Goal: Register for event/course

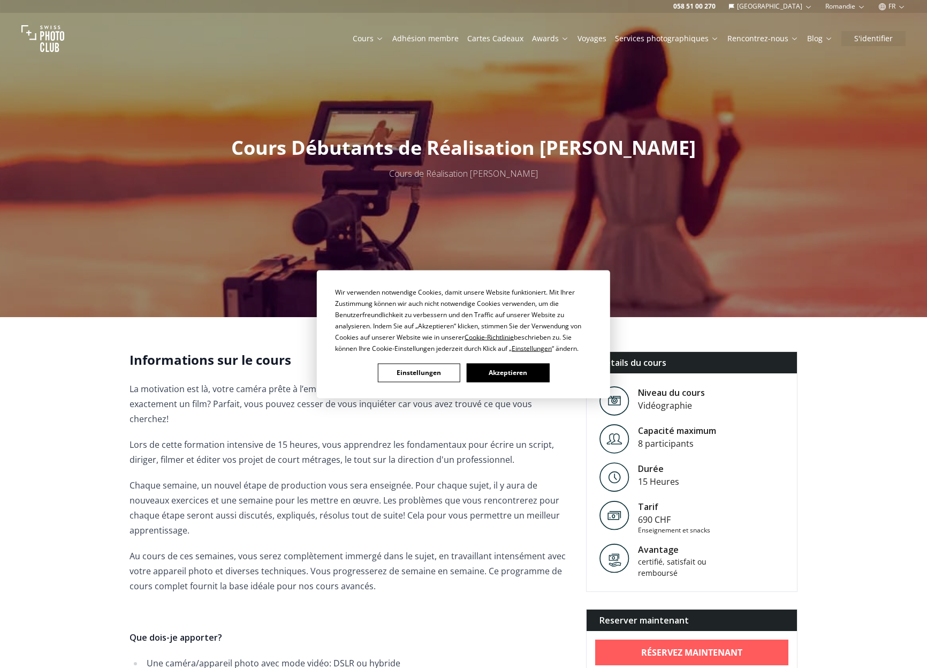
click at [489, 372] on button "Akzeptieren" at bounding box center [508, 372] width 82 height 19
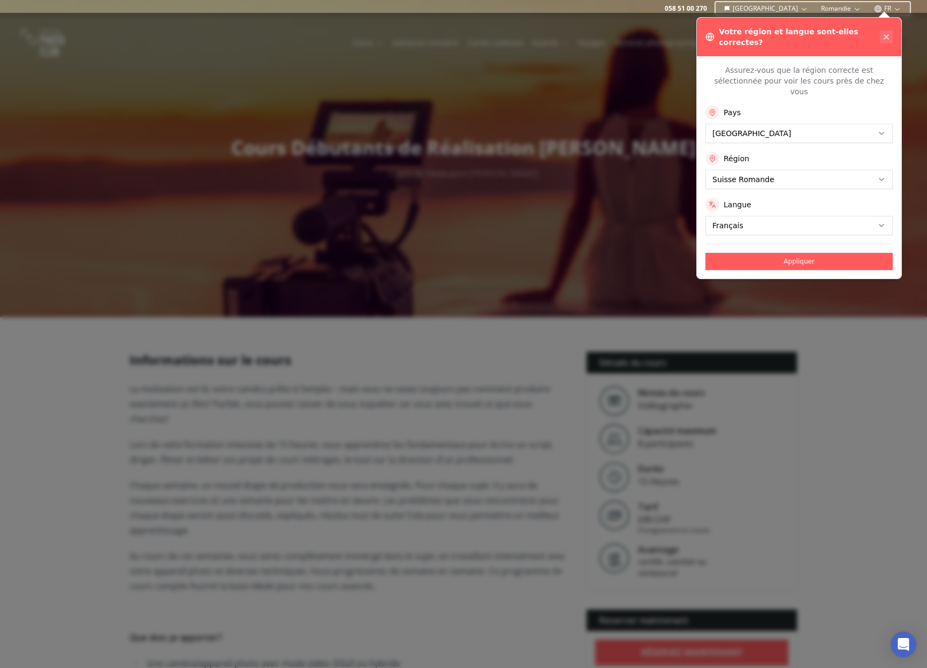
click at [887, 31] on button at bounding box center [886, 37] width 13 height 13
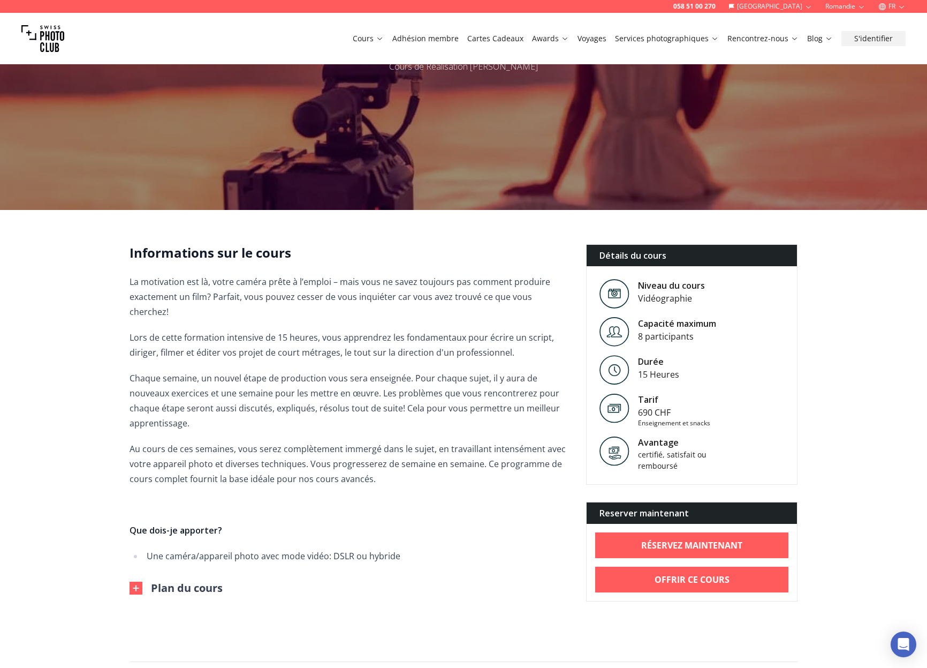
scroll to position [214, 0]
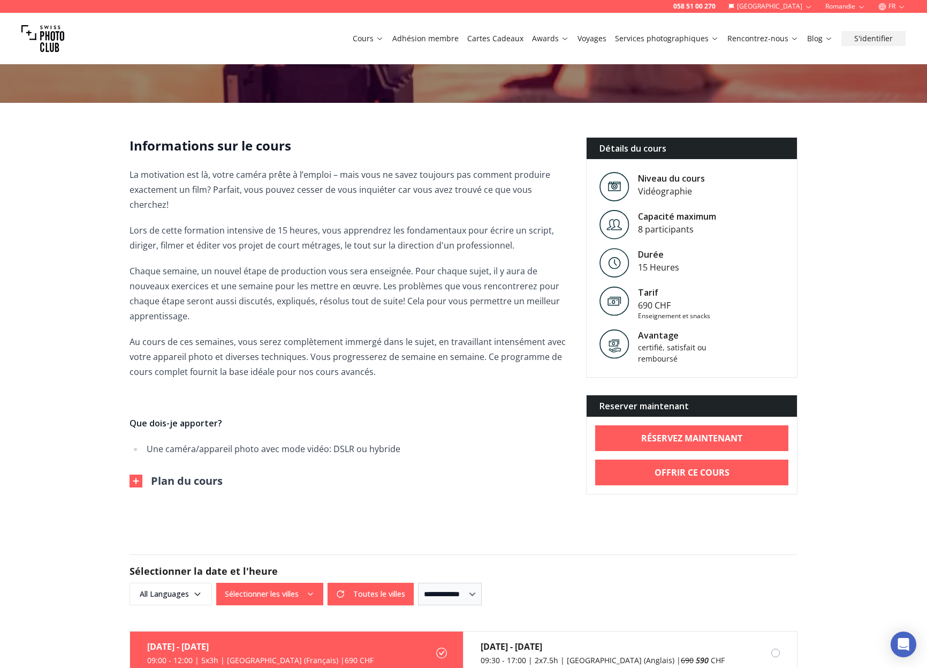
click at [139, 474] on img at bounding box center [136, 480] width 13 height 13
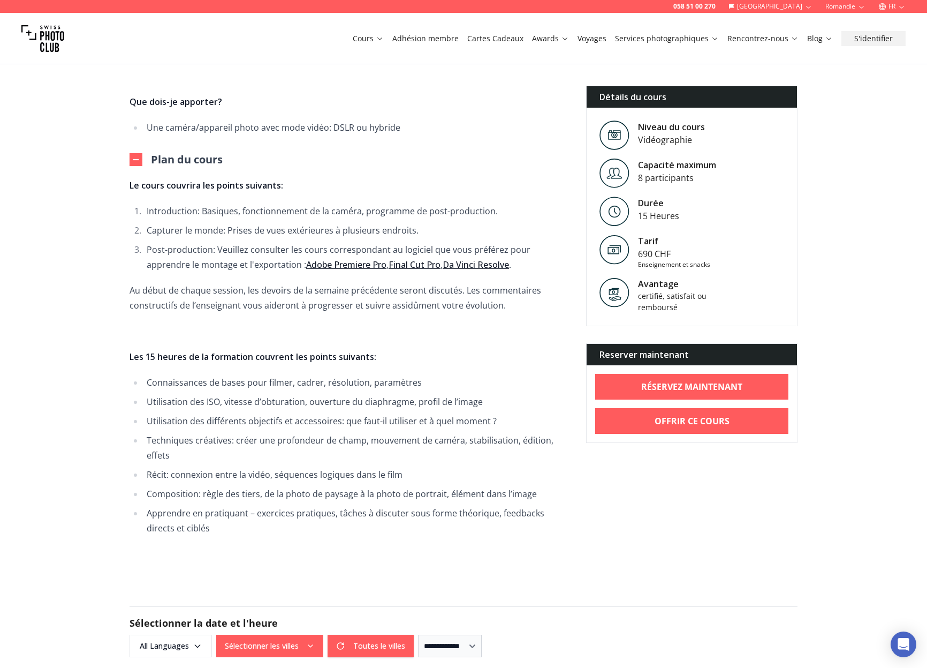
scroll to position [750, 0]
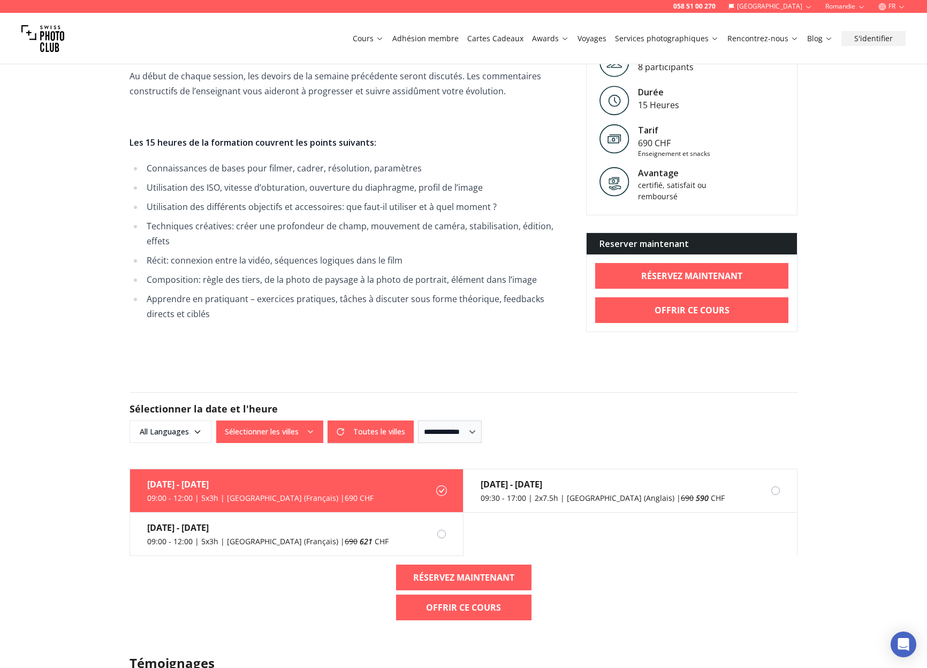
click at [284, 420] on button "Sélectionner les villes" at bounding box center [269, 431] width 107 height 22
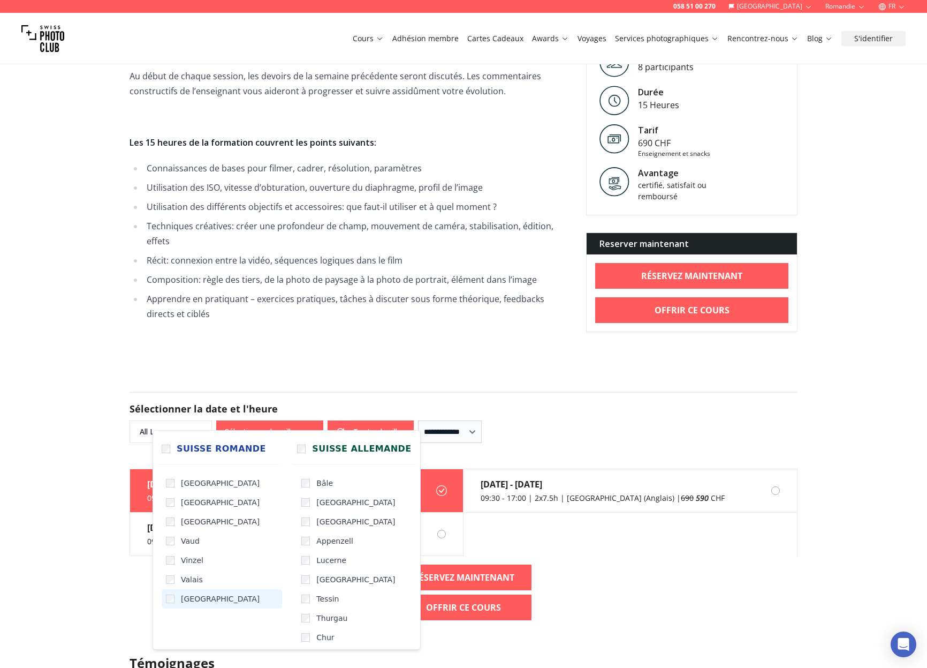
click at [201, 601] on span "[GEOGRAPHIC_DATA]" at bounding box center [220, 598] width 79 height 11
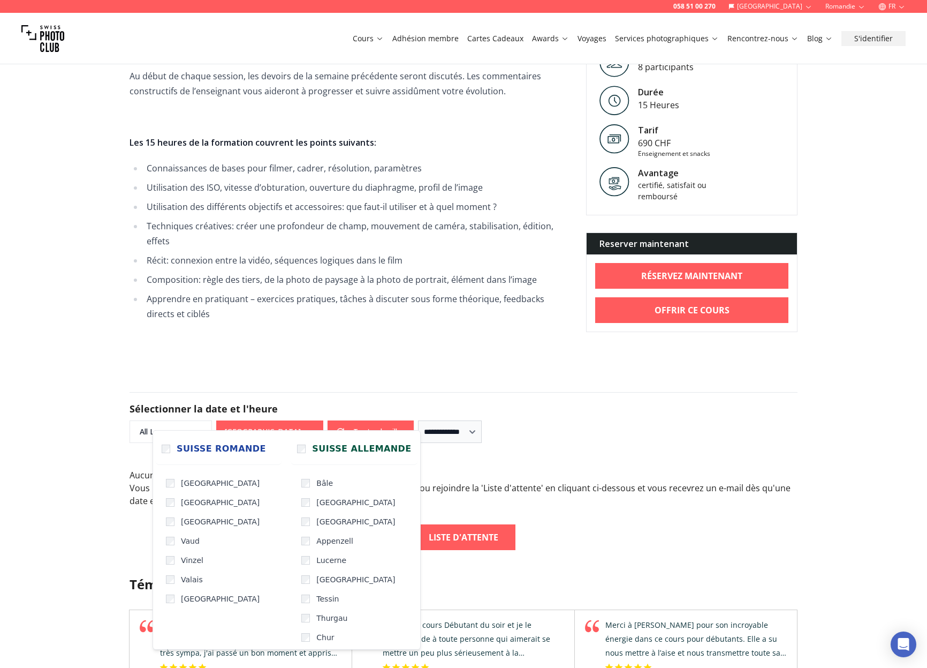
click at [84, 384] on div "058 51 00 270 Suisse Romandie FR Cours Adhésion membre Cartes Cadeaux Awards Vo…" at bounding box center [463, 360] width 927 height 2221
click at [251, 420] on button "[GEOGRAPHIC_DATA]" at bounding box center [269, 431] width 107 height 22
click at [223, 448] on span "Suisse Romande" at bounding box center [221, 448] width 89 height 13
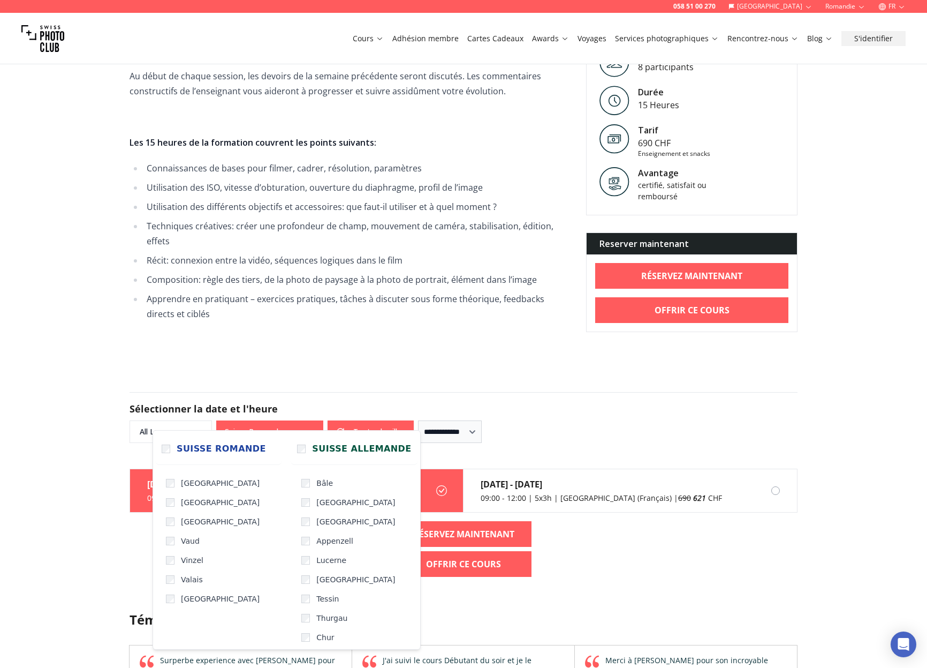
click at [137, 392] on div "**********" at bounding box center [464, 417] width 668 height 51
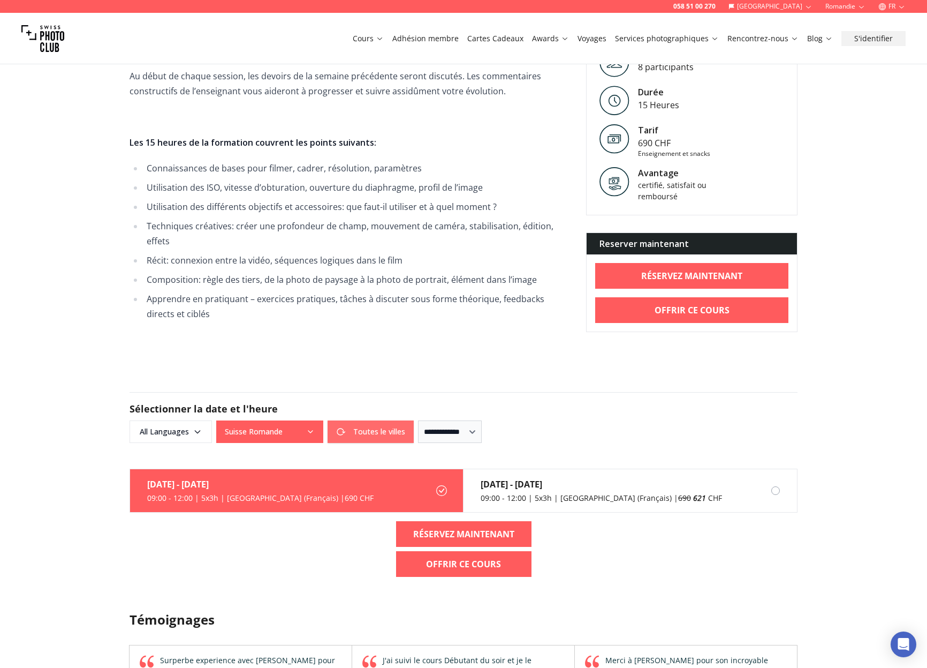
click at [383, 420] on button "Toutes le villes" at bounding box center [371, 431] width 86 height 22
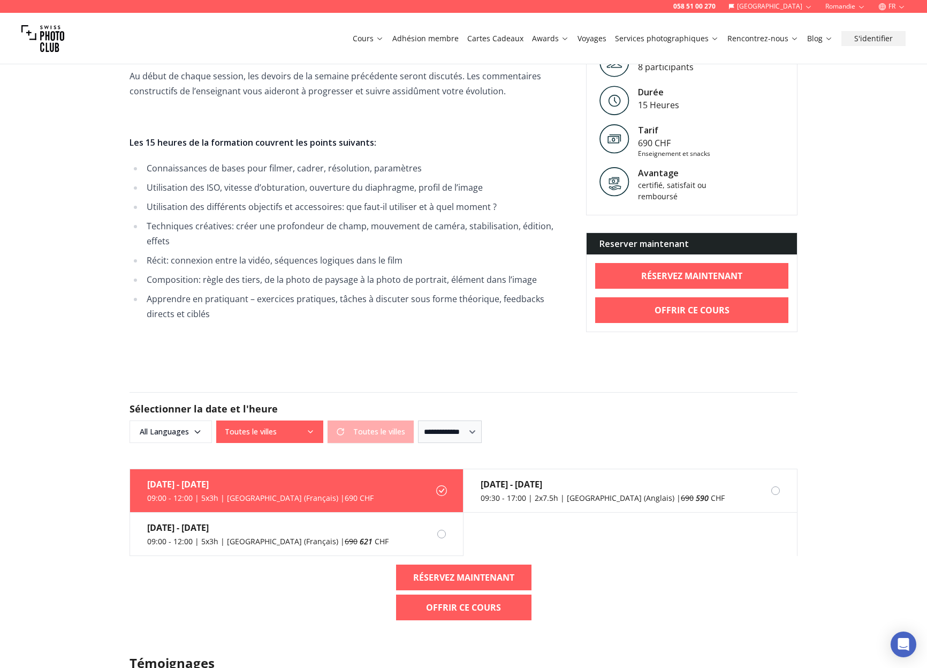
click at [394, 341] on div "058 51 00 270 Suisse Romandie FR Cours Adhésion membre Cartes Cadeaux Awards Vo…" at bounding box center [463, 399] width 927 height 2299
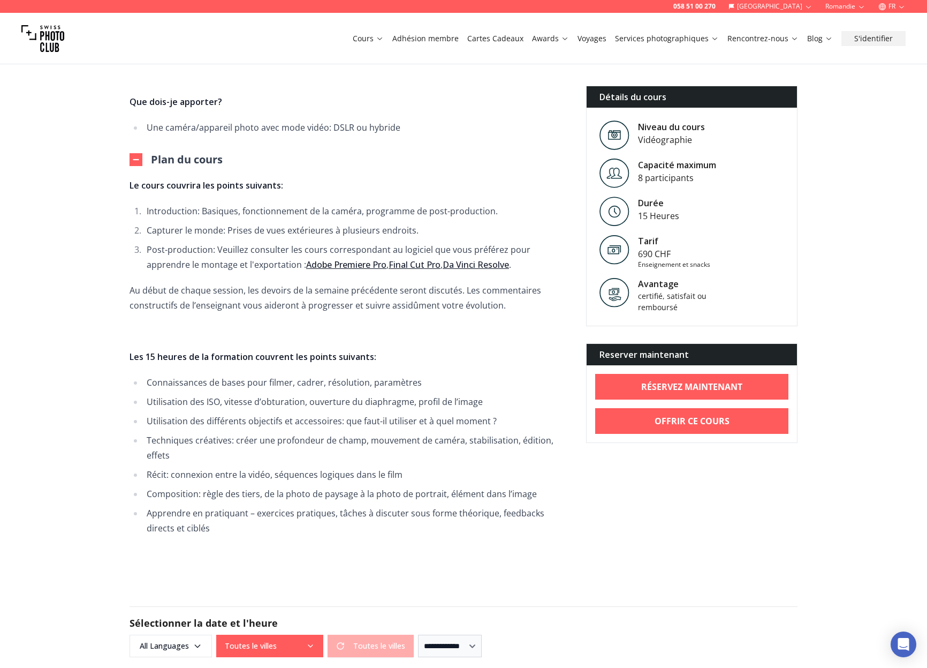
scroll to position [428, 0]
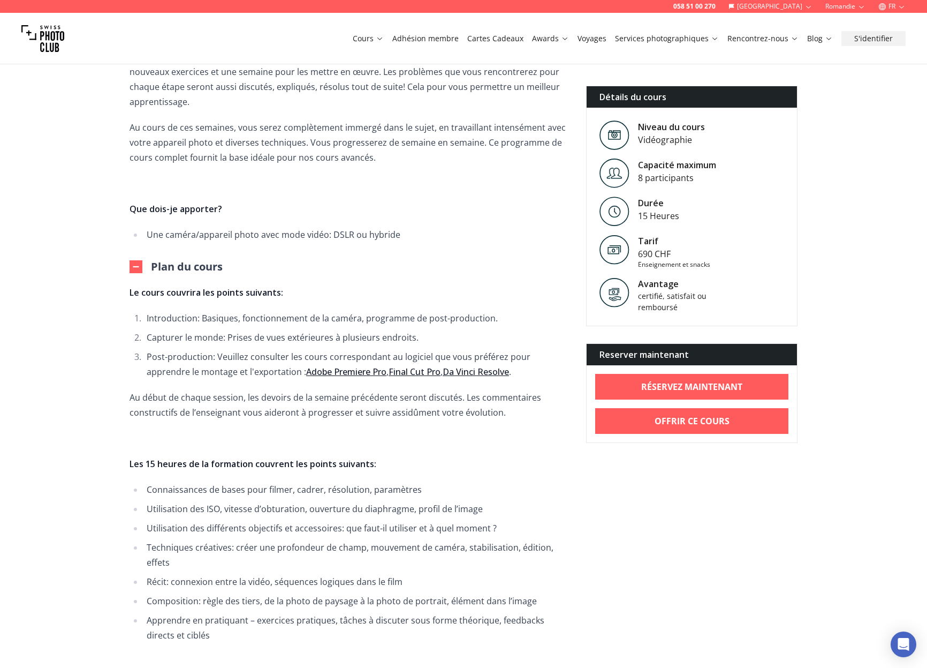
click at [319, 366] on link "Adobe Premiere Pro" at bounding box center [346, 372] width 80 height 12
